Goal: Information Seeking & Learning: Learn about a topic

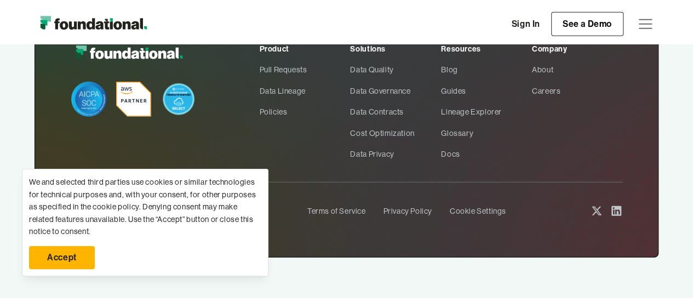
scroll to position [3558, 0]
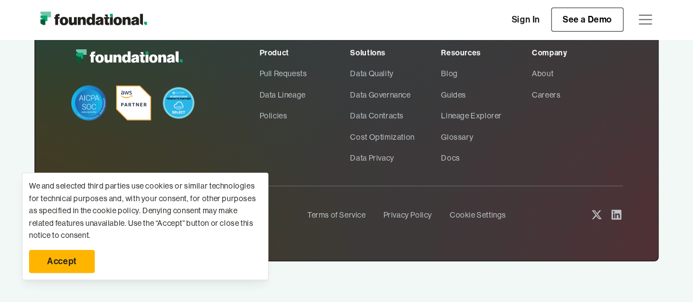
click at [50, 259] on link "Accept" at bounding box center [62, 261] width 66 height 23
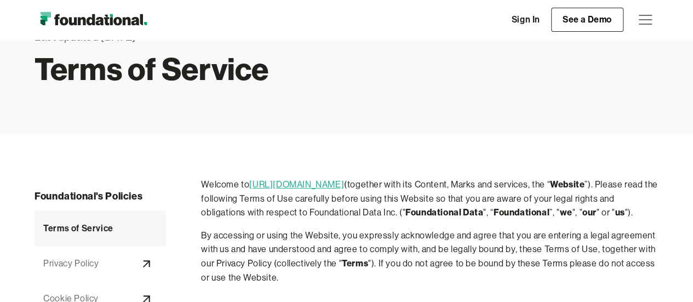
click at [640, 16] on div "menu" at bounding box center [645, 20] width 26 height 26
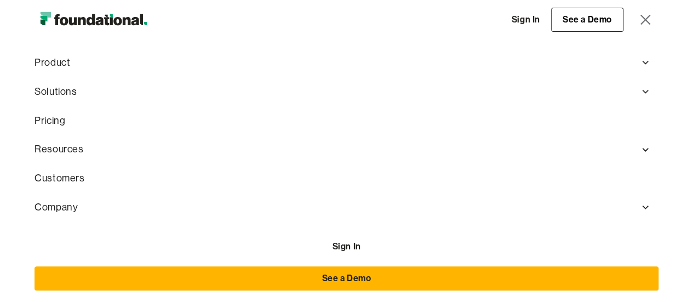
click at [651, 19] on div "menu" at bounding box center [645, 20] width 26 height 26
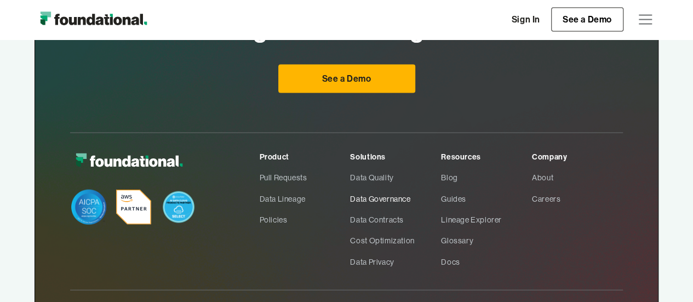
scroll to position [3179, 0]
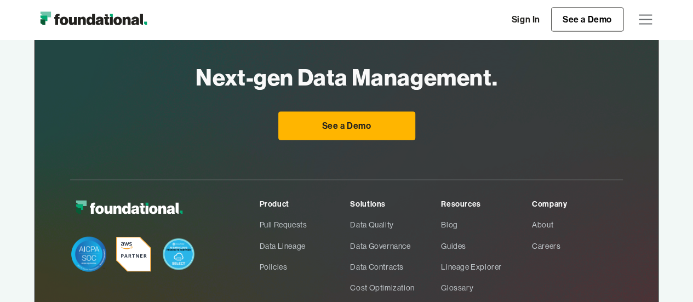
click at [639, 20] on div "menu" at bounding box center [645, 20] width 26 height 26
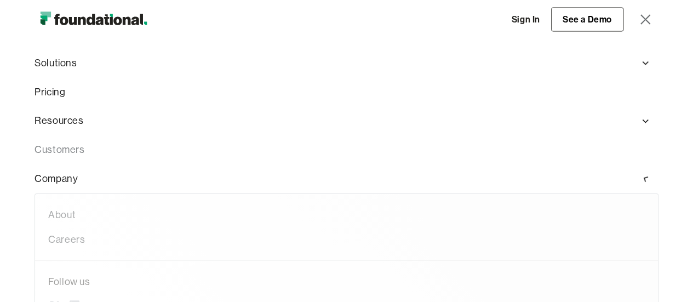
scroll to position [0, 0]
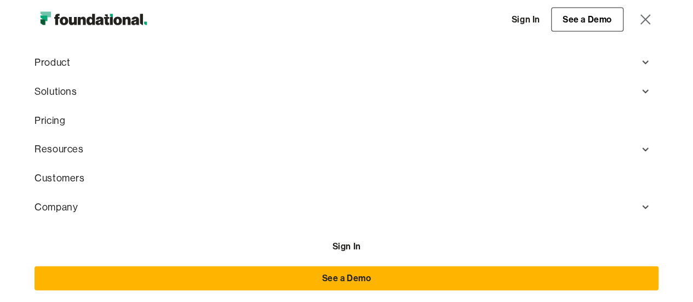
click at [648, 17] on div "menu" at bounding box center [645, 20] width 10 height 10
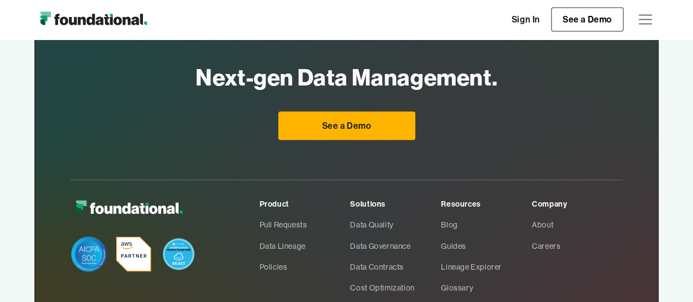
scroll to position [116, 0]
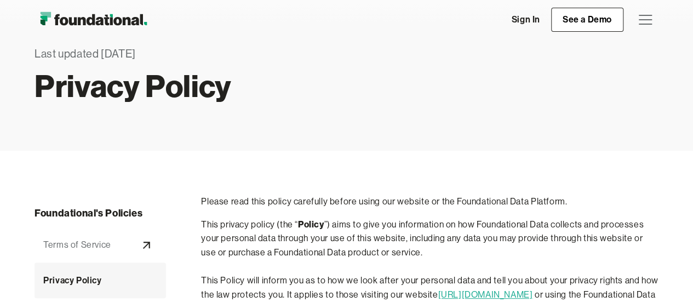
scroll to position [55, 0]
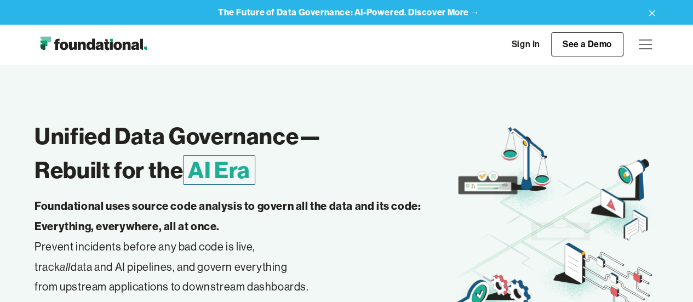
scroll to position [3321, 0]
